Goal: Check status: Check status

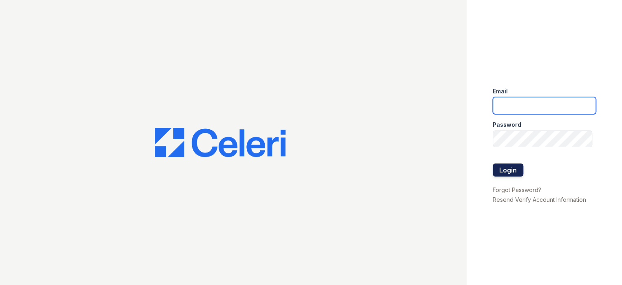
type input "prescottpark1@cafmanagement.com"
click at [498, 172] on button "Login" at bounding box center [508, 170] width 31 height 13
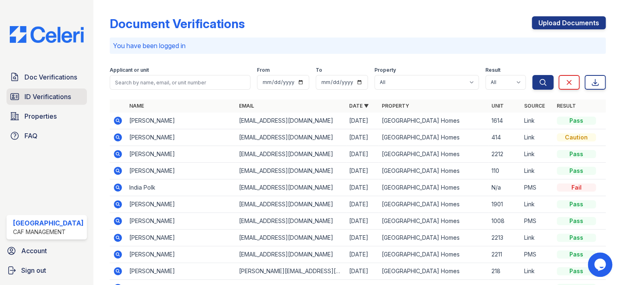
click at [49, 94] on span "ID Verifications" at bounding box center [47, 97] width 46 height 10
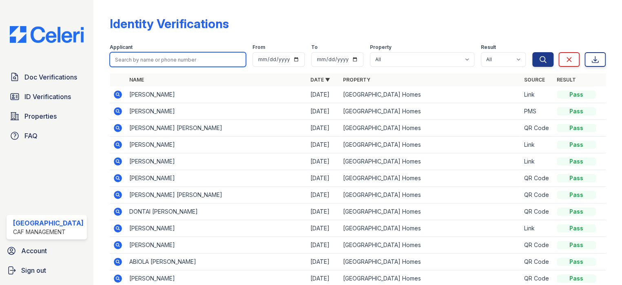
paste input "[PERSON_NAME]"
type input "[PERSON_NAME]"
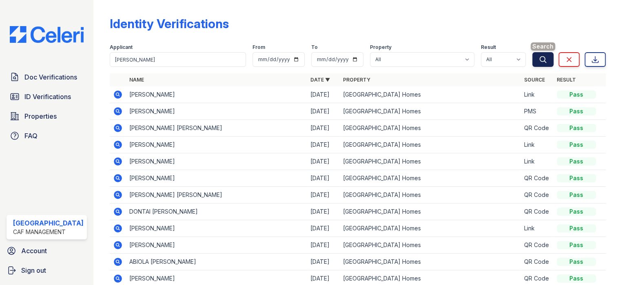
click at [539, 60] on icon "submit" at bounding box center [543, 59] width 8 height 8
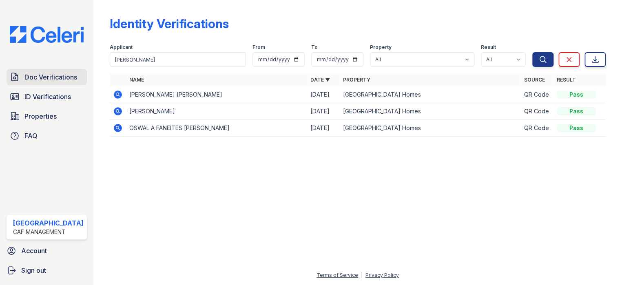
click at [58, 74] on span "Doc Verifications" at bounding box center [50, 77] width 53 height 10
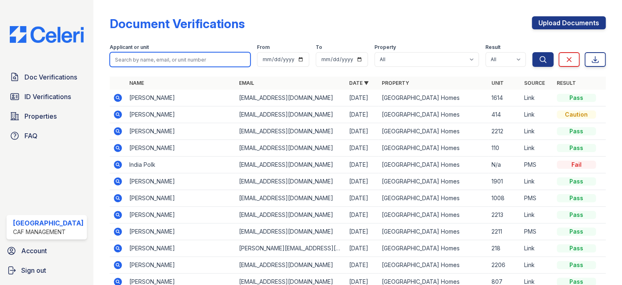
paste input "[PERSON_NAME]"
type input "[PERSON_NAME]"
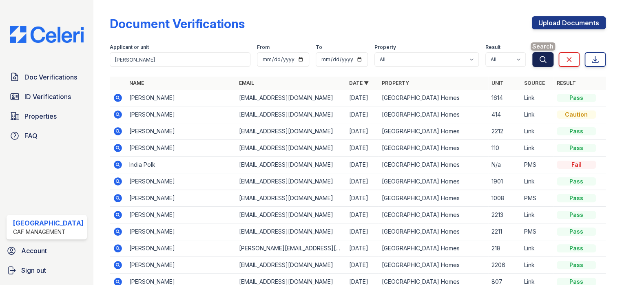
click at [532, 59] on button "Search" at bounding box center [542, 59] width 21 height 15
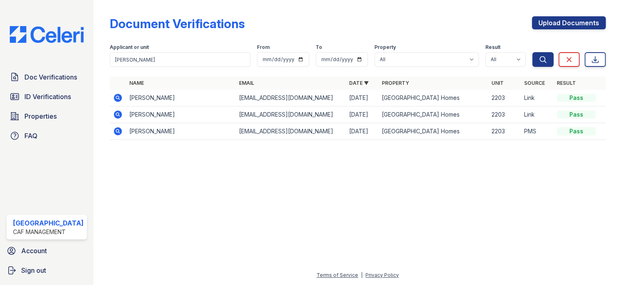
click at [113, 96] on icon at bounding box center [118, 98] width 10 height 10
click at [33, 97] on span "ID Verifications" at bounding box center [47, 97] width 46 height 10
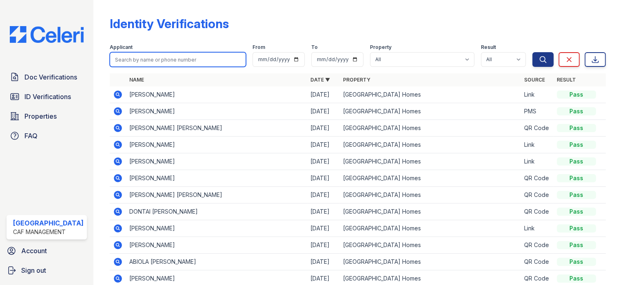
paste input "[PERSON_NAME]"
type input "[PERSON_NAME]"
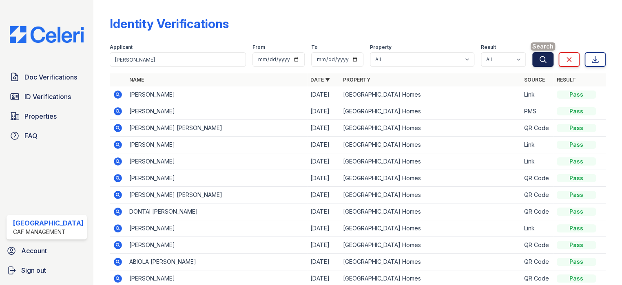
click at [541, 62] on button "Search" at bounding box center [542, 59] width 21 height 15
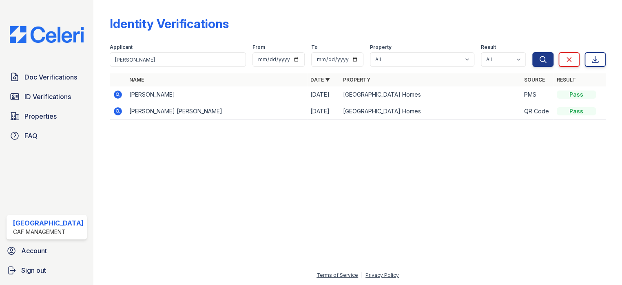
click at [117, 95] on icon at bounding box center [118, 95] width 8 height 8
click at [48, 99] on span "ID Verifications" at bounding box center [47, 97] width 46 height 10
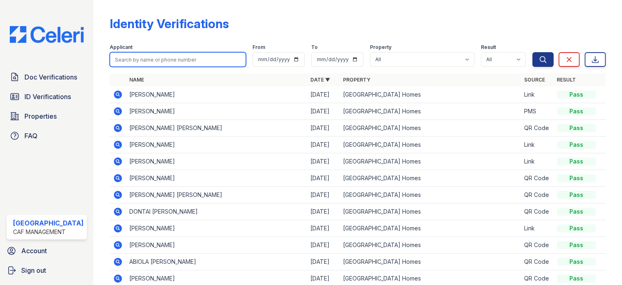
paste input "Kalyssa"
type input "Kalyssa"
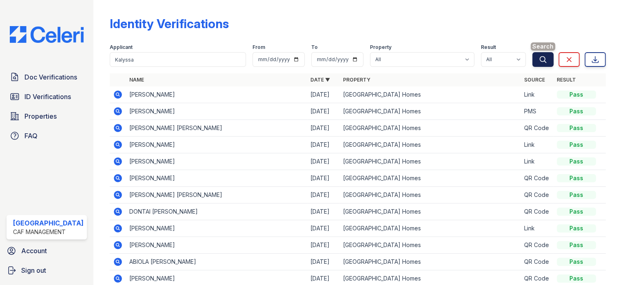
click at [544, 58] on button "Search" at bounding box center [542, 59] width 21 height 15
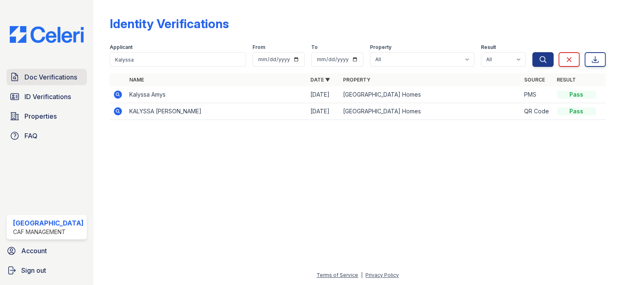
click at [36, 76] on span "Doc Verifications" at bounding box center [50, 77] width 53 height 10
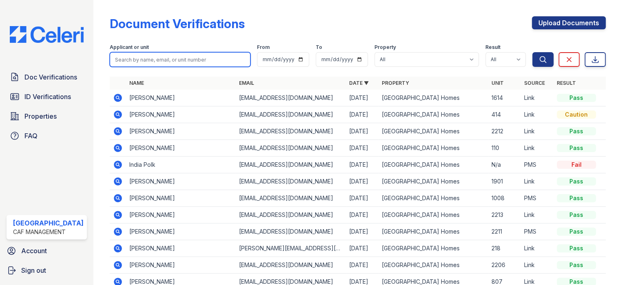
paste input "Kalyssa"
type input "Kalyssa"
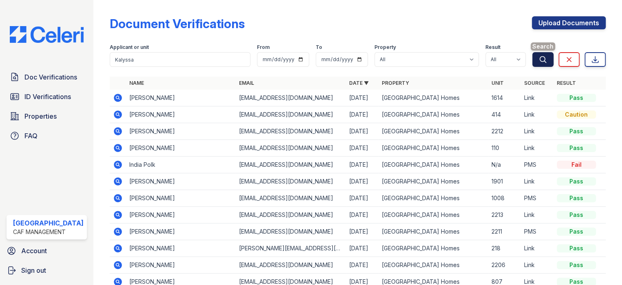
click at [541, 58] on button "Search" at bounding box center [542, 59] width 21 height 15
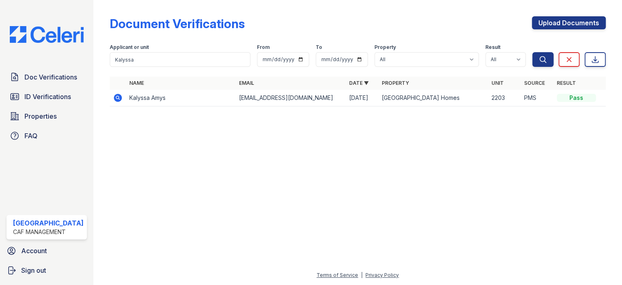
click at [114, 96] on icon at bounding box center [118, 98] width 8 height 8
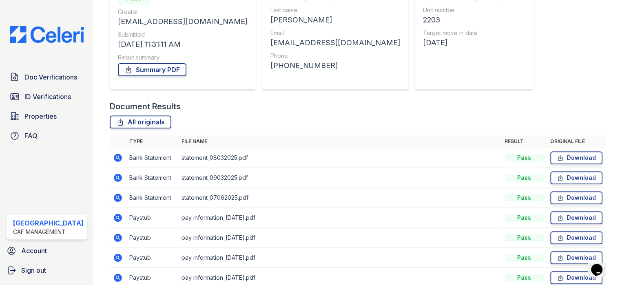
scroll to position [122, 0]
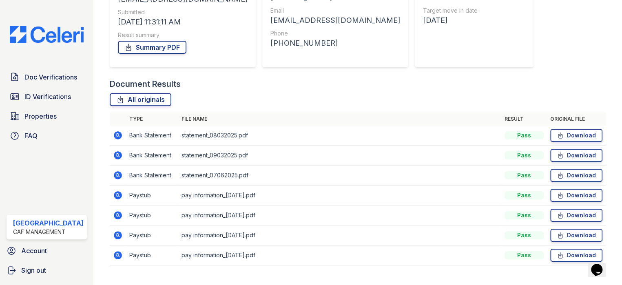
click at [115, 196] on icon at bounding box center [118, 195] width 10 height 10
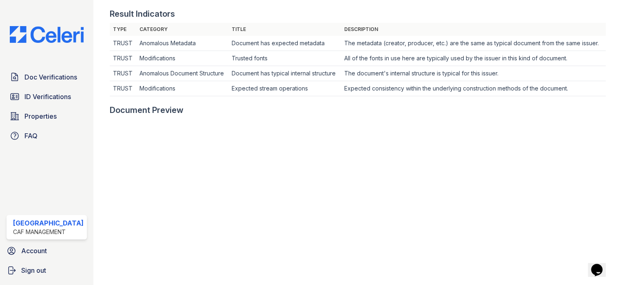
scroll to position [122, 0]
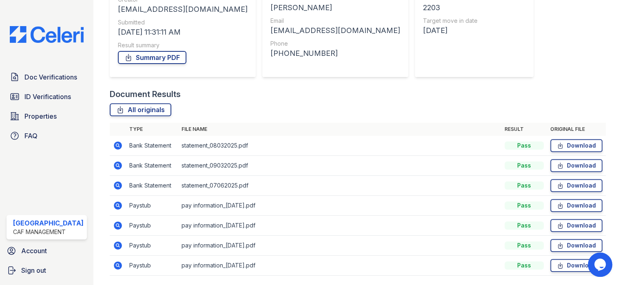
scroll to position [138, 0]
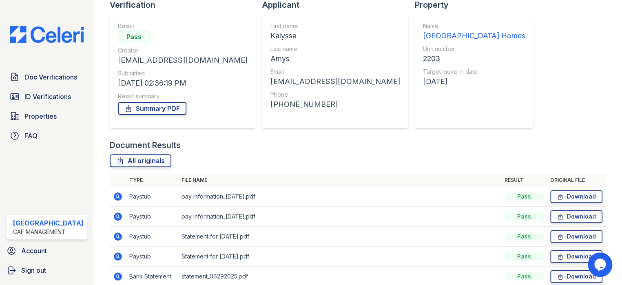
scroll to position [15, 0]
